Goal: Task Accomplishment & Management: Complete application form

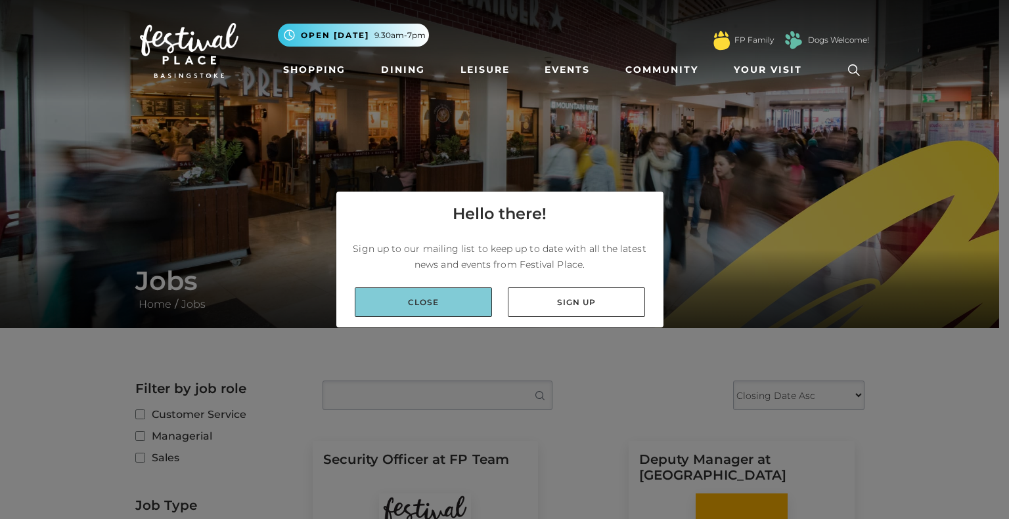
click at [436, 307] on link "Close" at bounding box center [423, 303] width 137 height 30
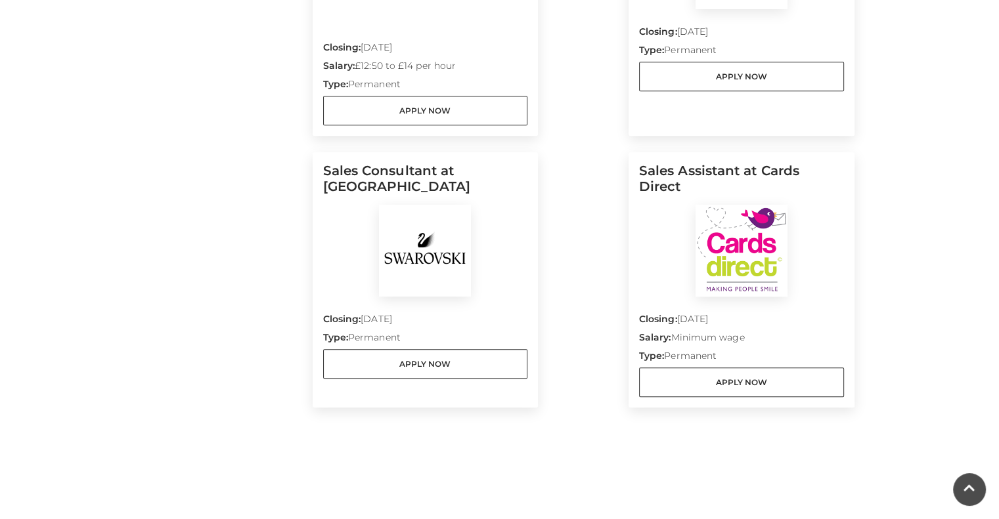
scroll to position [1510, 0]
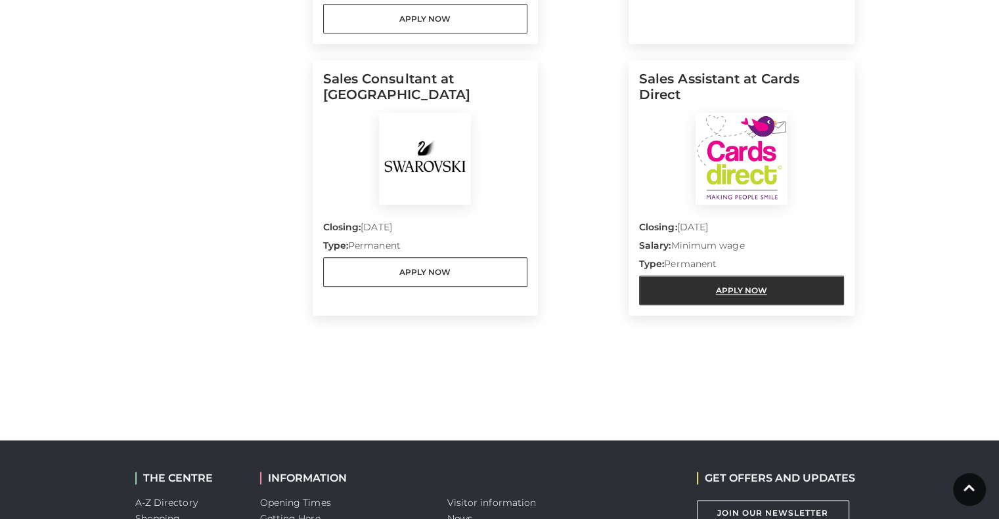
click at [718, 297] on link "Apply Now" at bounding box center [741, 291] width 205 height 30
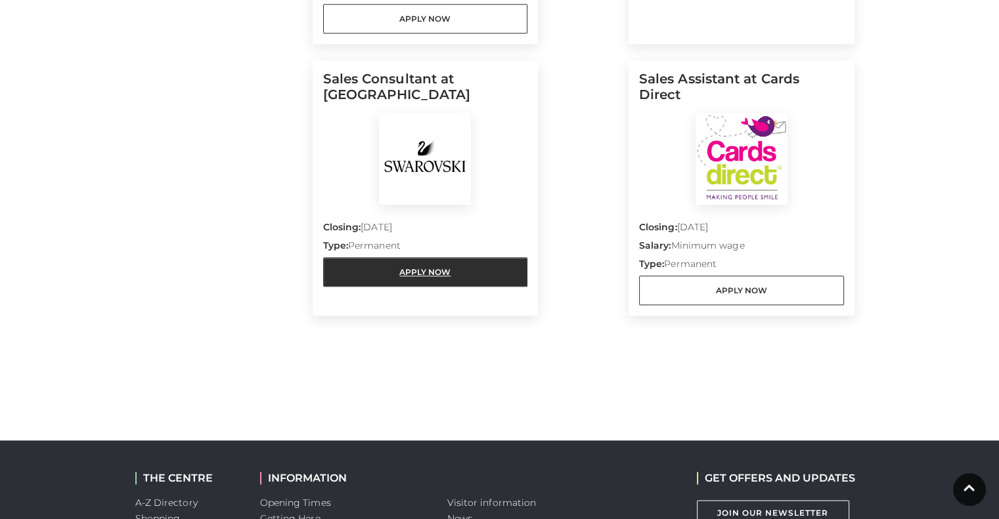
click at [483, 275] on link "Apply Now" at bounding box center [425, 272] width 205 height 30
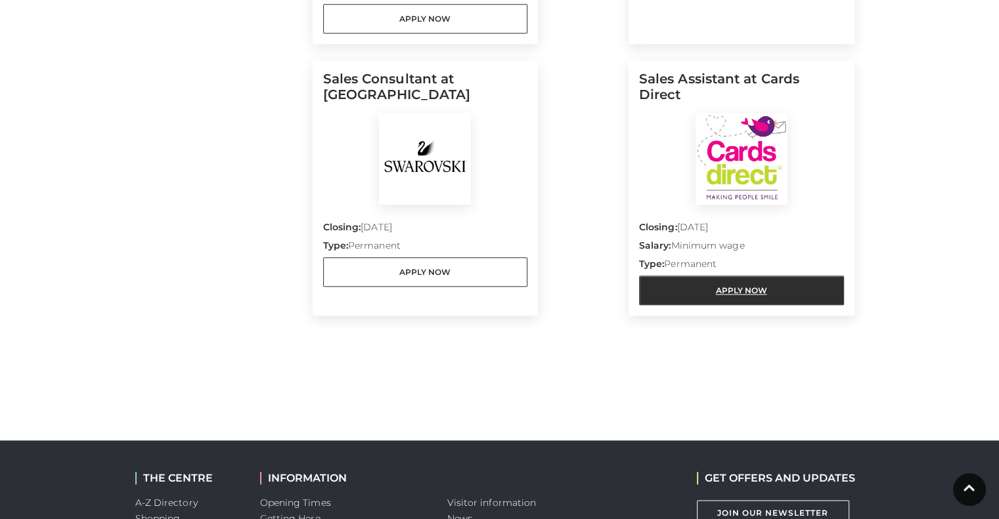
click at [730, 290] on link "Apply Now" at bounding box center [741, 291] width 205 height 30
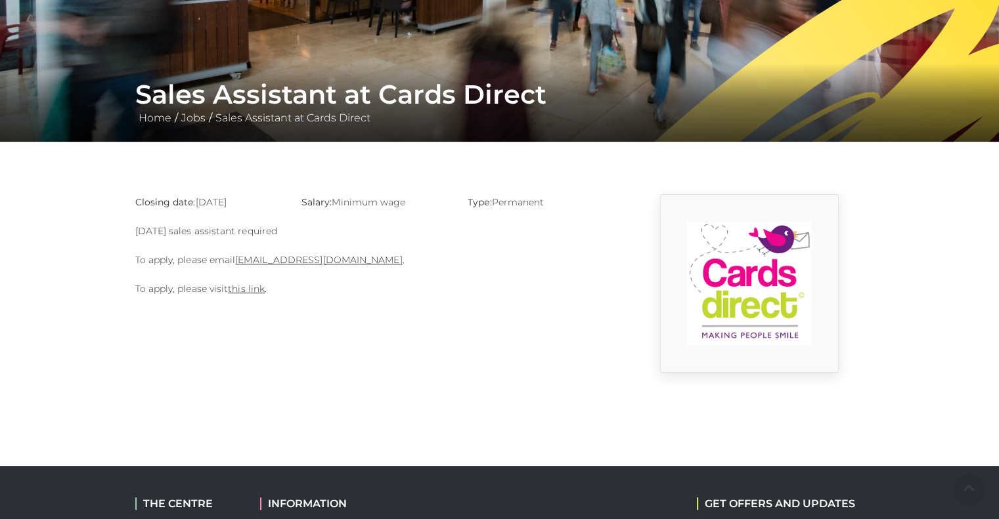
scroll to position [197, 0]
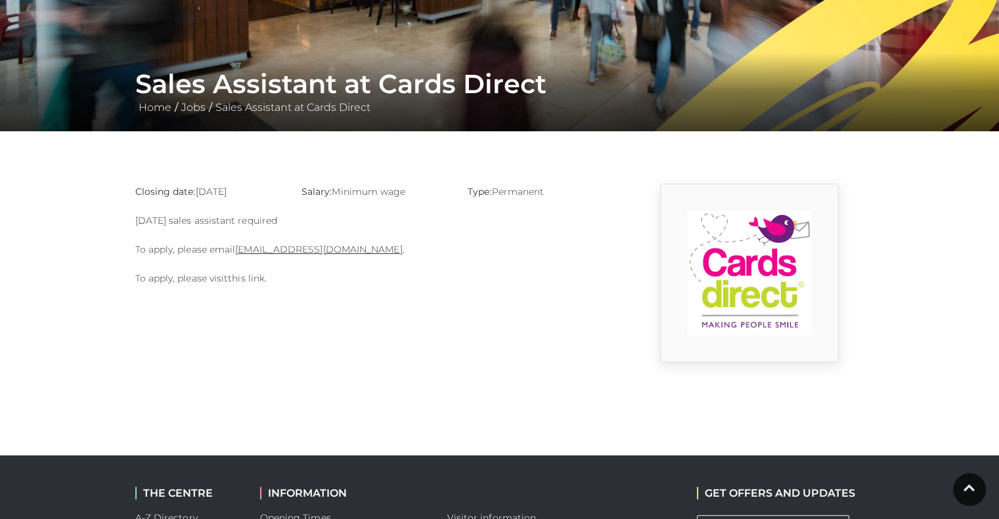
click at [253, 280] on link "this link" at bounding box center [246, 279] width 37 height 12
click at [244, 280] on link "this link" at bounding box center [246, 279] width 37 height 12
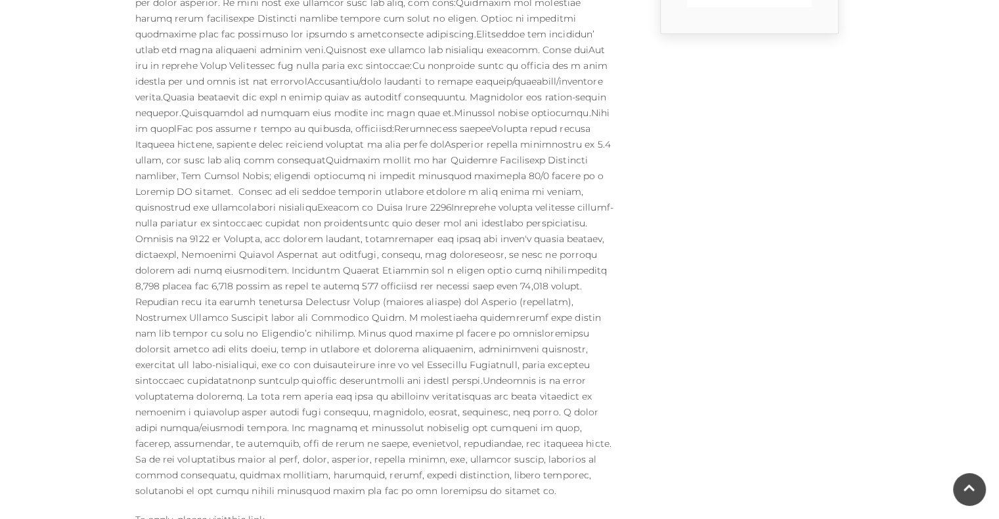
scroll to position [788, 0]
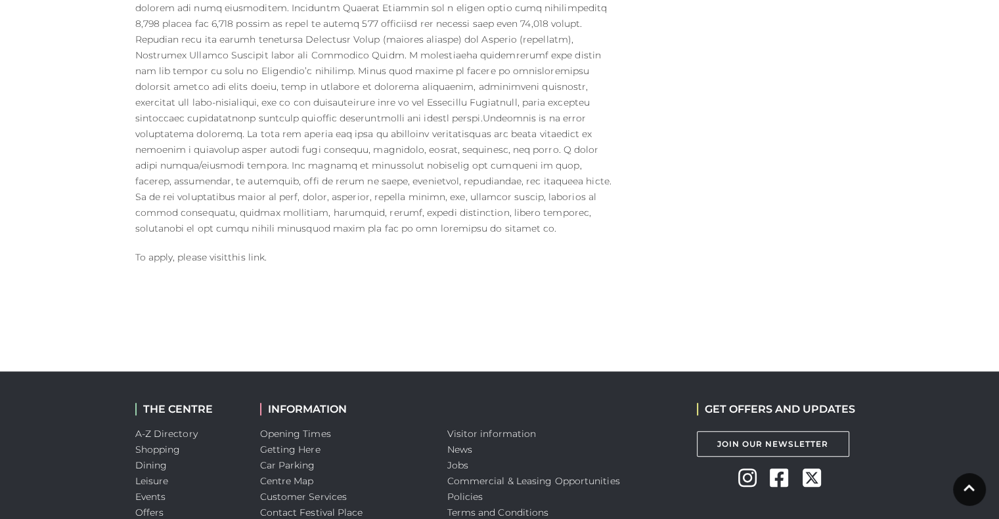
click at [246, 252] on link "this link" at bounding box center [246, 258] width 37 height 12
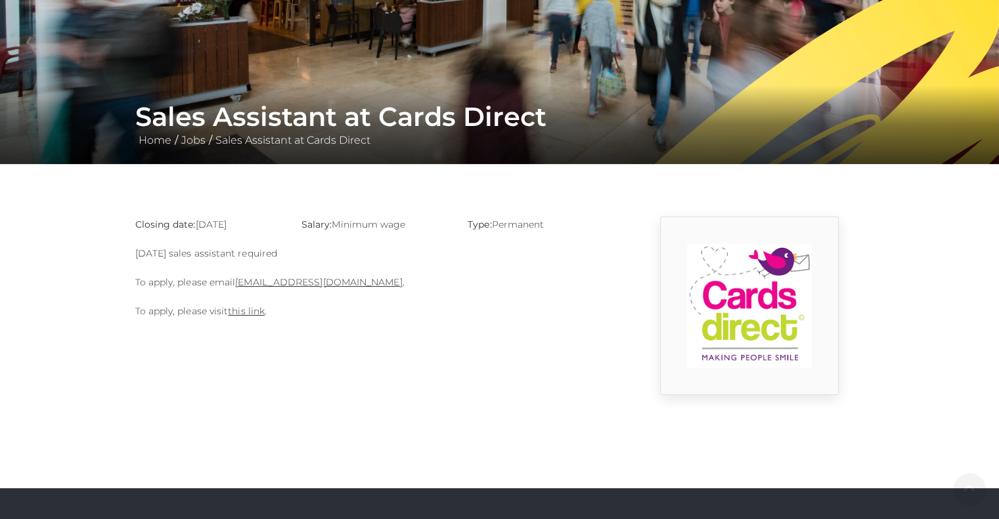
scroll to position [197, 0]
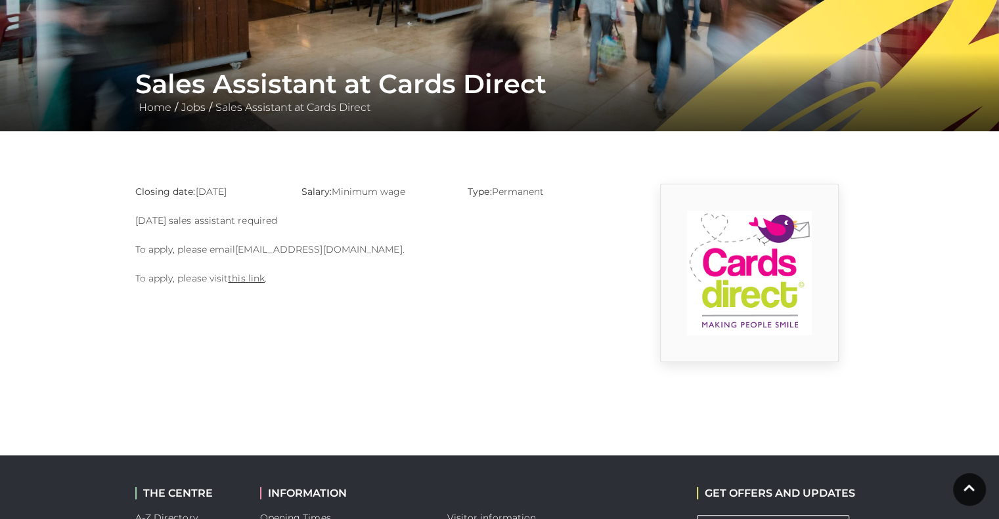
drag, startPoint x: 380, startPoint y: 250, endPoint x: 238, endPoint y: 246, distance: 141.9
click at [238, 246] on p "To apply, please email [EMAIL_ADDRESS][DOMAIN_NAME] ." at bounding box center [374, 250] width 479 height 16
click at [244, 280] on link "this link" at bounding box center [246, 279] width 37 height 12
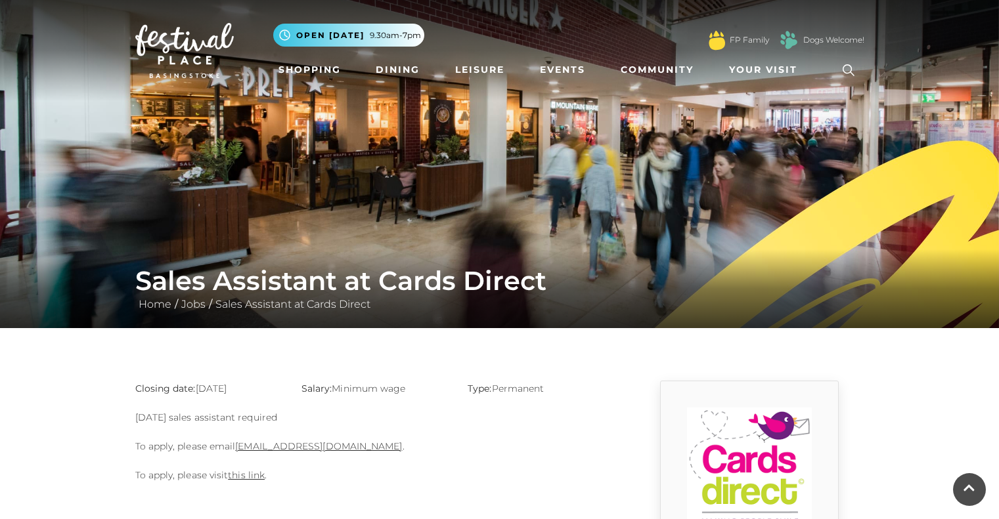
scroll to position [197, 0]
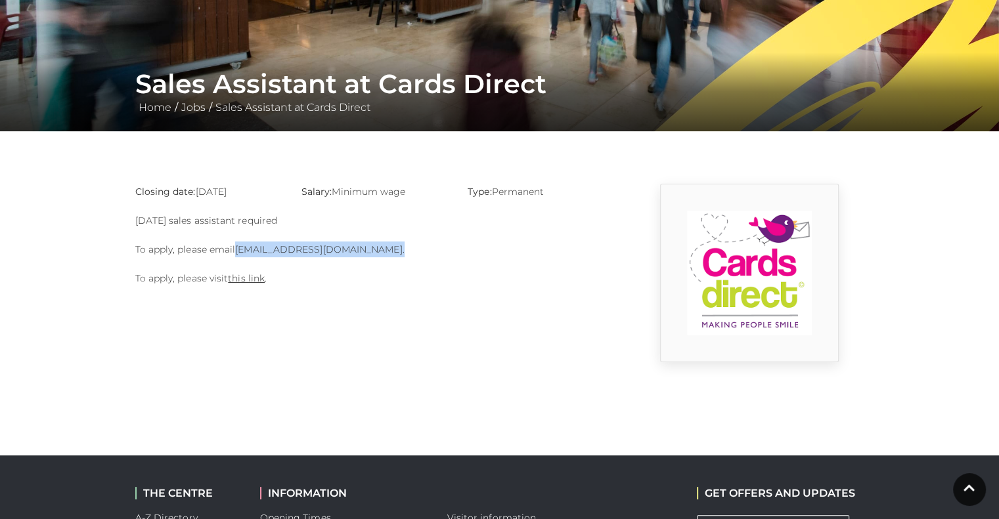
drag, startPoint x: 381, startPoint y: 249, endPoint x: 240, endPoint y: 250, distance: 141.2
click at [240, 250] on p "To apply, please email [EMAIL_ADDRESS][DOMAIN_NAME] ." at bounding box center [374, 250] width 479 height 16
copy p "[EMAIL_ADDRESS][DOMAIN_NAME] ."
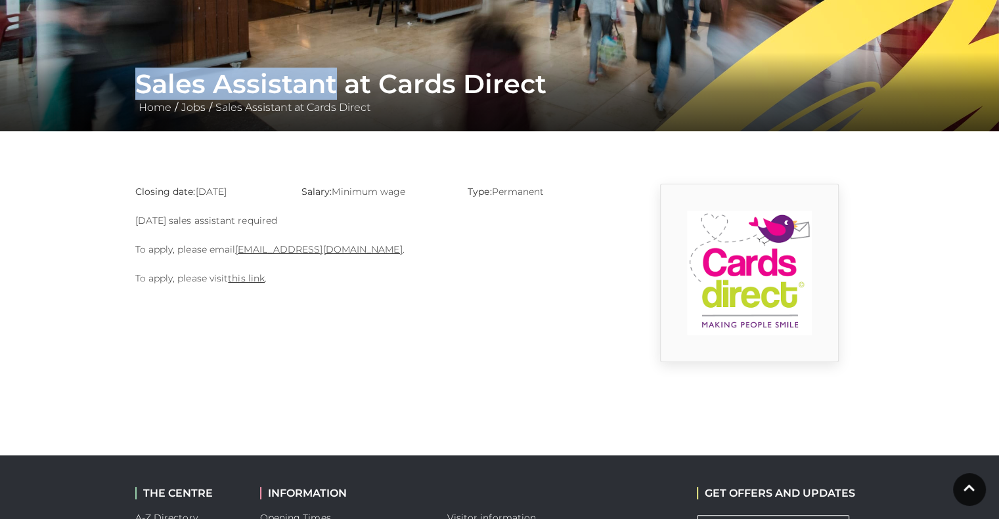
drag, startPoint x: 137, startPoint y: 83, endPoint x: 338, endPoint y: 92, distance: 201.8
click at [338, 92] on h1 "Sales Assistant at Cards Direct" at bounding box center [499, 84] width 729 height 32
copy h1 "Sales Assistant"
